Goal: Task Accomplishment & Management: Manage account settings

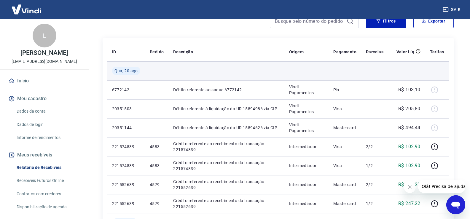
scroll to position [119, 0]
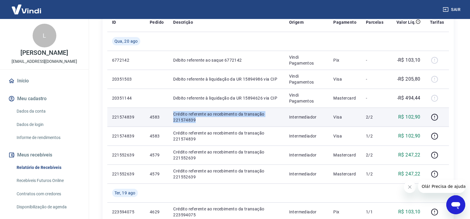
drag, startPoint x: 174, startPoint y: 113, endPoint x: 196, endPoint y: 122, distance: 24.4
click at [196, 122] on p "Crédito referente ao recebimento da transação 221574839" at bounding box center [226, 117] width 106 height 12
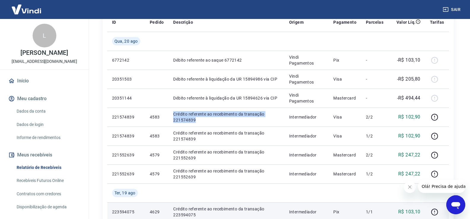
copy p "Crédito referente ao recebimento da transação 221574839"
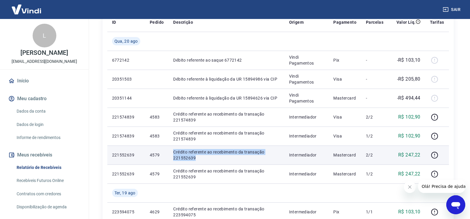
drag, startPoint x: 173, startPoint y: 150, endPoint x: 198, endPoint y: 157, distance: 25.5
click at [198, 157] on p "Crédito referente ao recebimento da transação 221552639" at bounding box center [226, 155] width 106 height 12
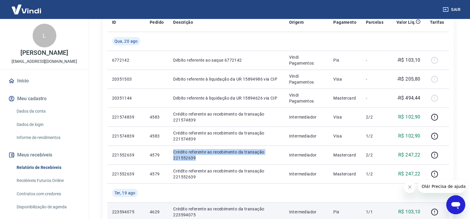
copy p "Crédito referente ao recebimento da transação 221552639"
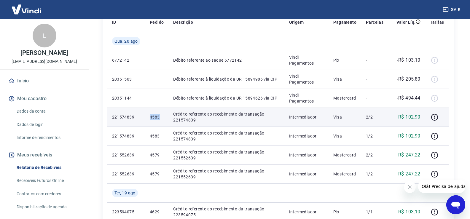
drag, startPoint x: 143, startPoint y: 118, endPoint x: 160, endPoint y: 116, distance: 17.0
click at [160, 116] on tr "221574839 4583 Crédito referente ao recebimento da transação 221574839 Intermed…" at bounding box center [277, 117] width 341 height 19
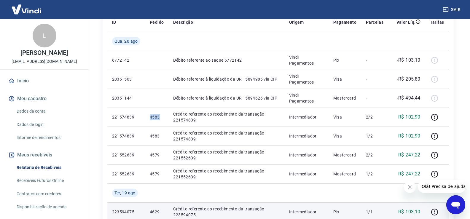
copy tr "4583"
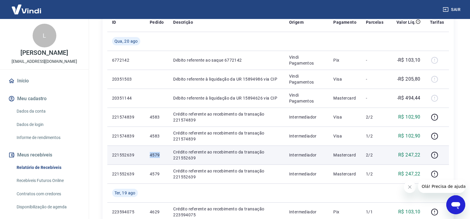
drag, startPoint x: 149, startPoint y: 152, endPoint x: 158, endPoint y: 154, distance: 8.8
click at [158, 154] on p "4579" at bounding box center [157, 155] width 14 height 6
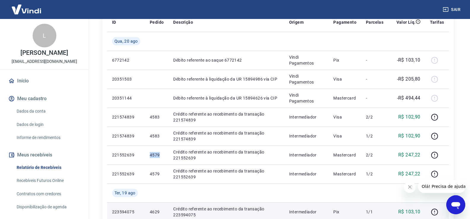
copy p "4579"
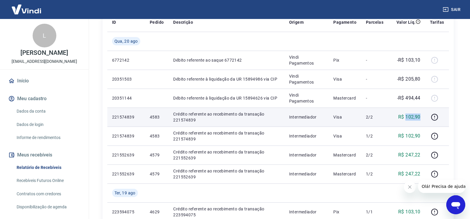
drag, startPoint x: 421, startPoint y: 117, endPoint x: 406, endPoint y: 118, distance: 14.8
click at [406, 118] on td "R$ 102,90" at bounding box center [406, 117] width 37 height 19
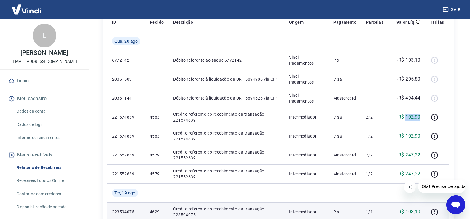
copy p "102,90"
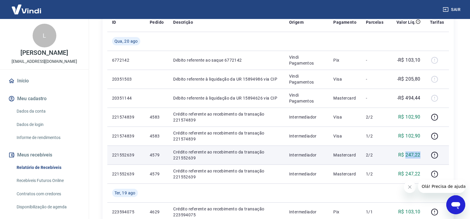
drag, startPoint x: 418, startPoint y: 155, endPoint x: 407, endPoint y: 155, distance: 11.3
click at [407, 155] on td "R$ 247,22" at bounding box center [406, 154] width 37 height 19
copy p "247,22"
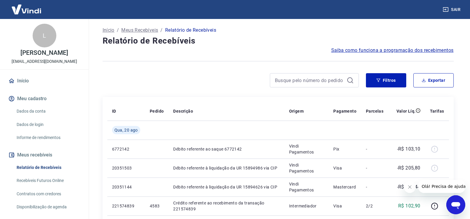
scroll to position [0, 0]
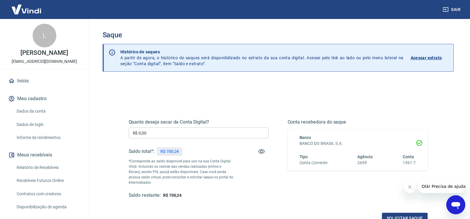
drag, startPoint x: 147, startPoint y: 132, endPoint x: 104, endPoint y: 143, distance: 44.4
click at [104, 143] on div "Quanto deseja sacar da Conta Digital? R$ 0,00 ​ Saldo total*: R$ 700,24 *Corres…" at bounding box center [278, 187] width 351 height 212
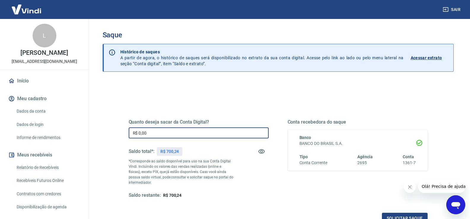
paste input "700,24"
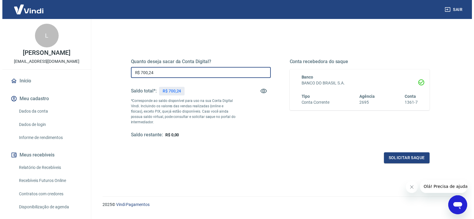
scroll to position [74, 0]
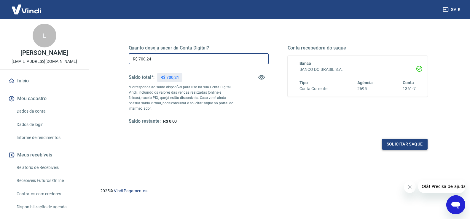
type input "R$ 700,24"
click at [408, 144] on button "Solicitar saque" at bounding box center [405, 144] width 46 height 11
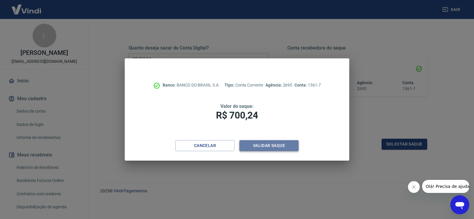
click at [271, 146] on button "Validar saque" at bounding box center [268, 145] width 59 height 11
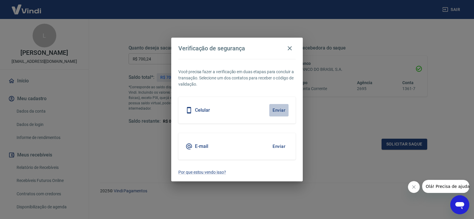
click at [279, 111] on button "Enviar" at bounding box center [278, 110] width 19 height 12
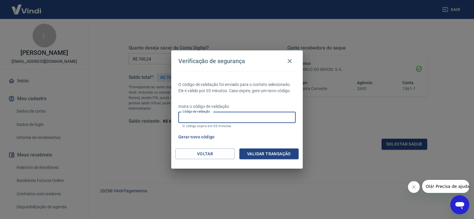
click at [264, 119] on input "Código de validação" at bounding box center [236, 117] width 117 height 11
type input "214053"
click at [272, 150] on button "Validar transação" at bounding box center [268, 153] width 59 height 11
